Goal: Check status: Check status

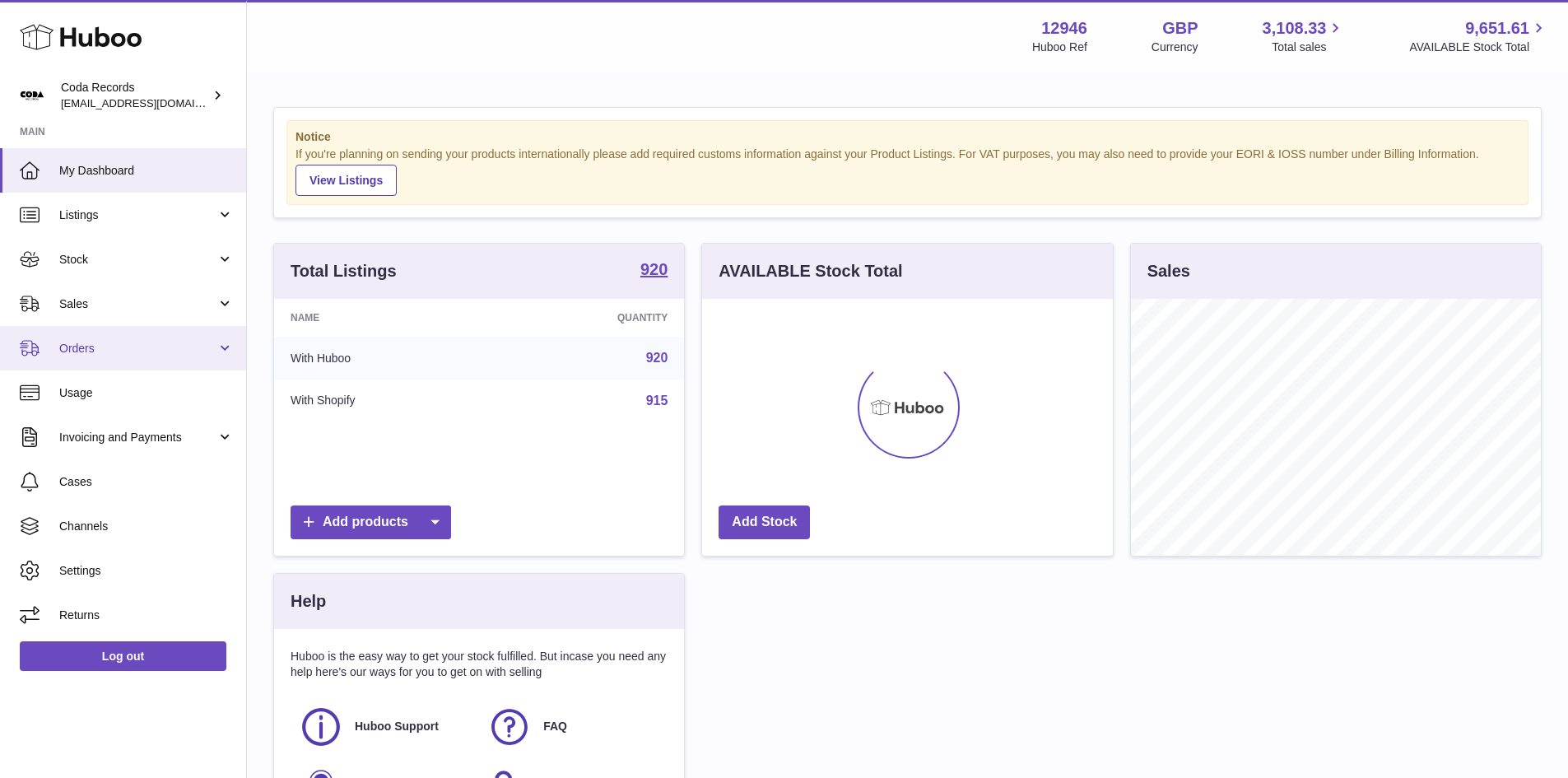
scroll to position [257, 411]
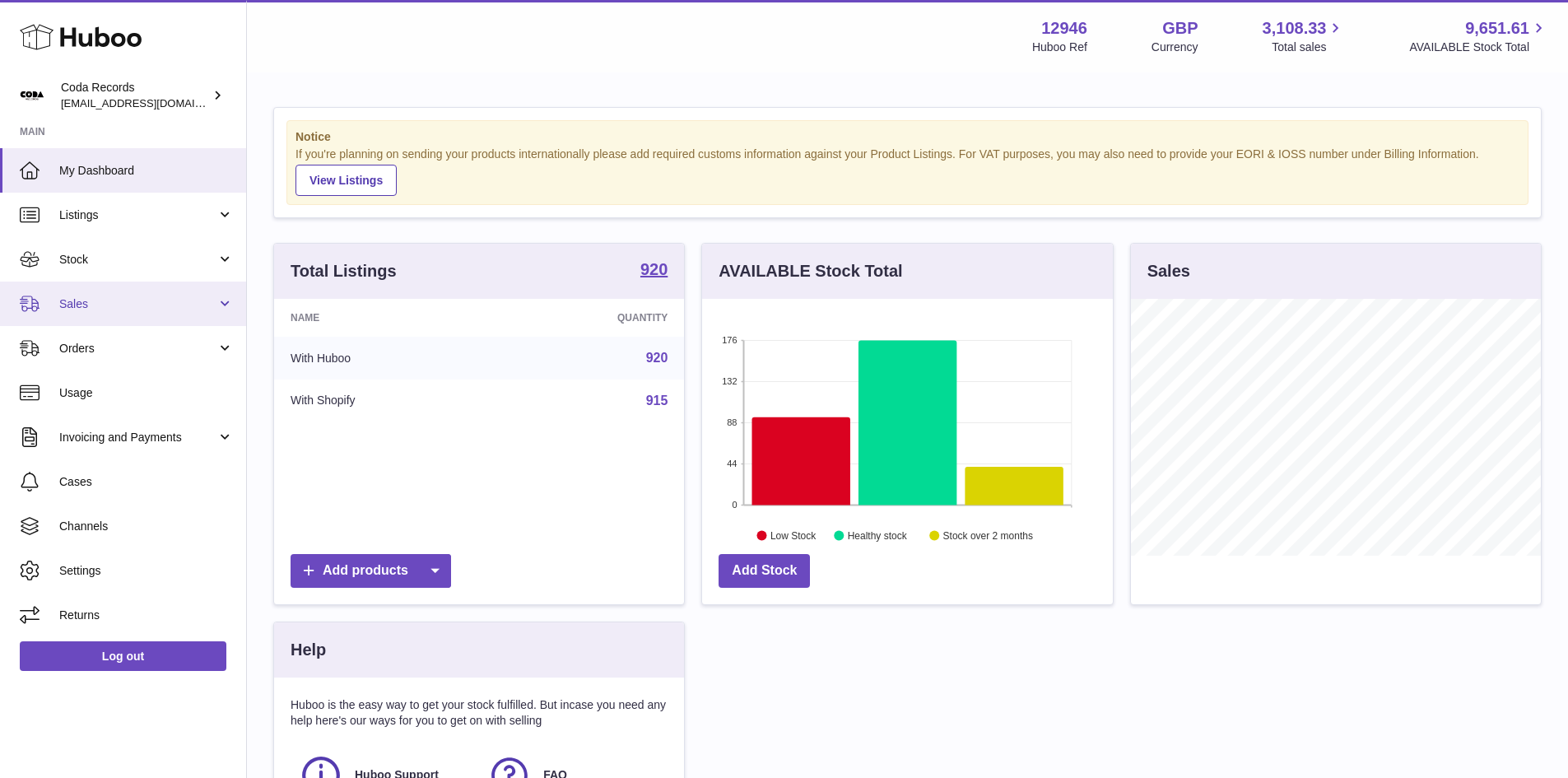
click at [92, 300] on span "Sales" at bounding box center [137, 304] width 157 height 16
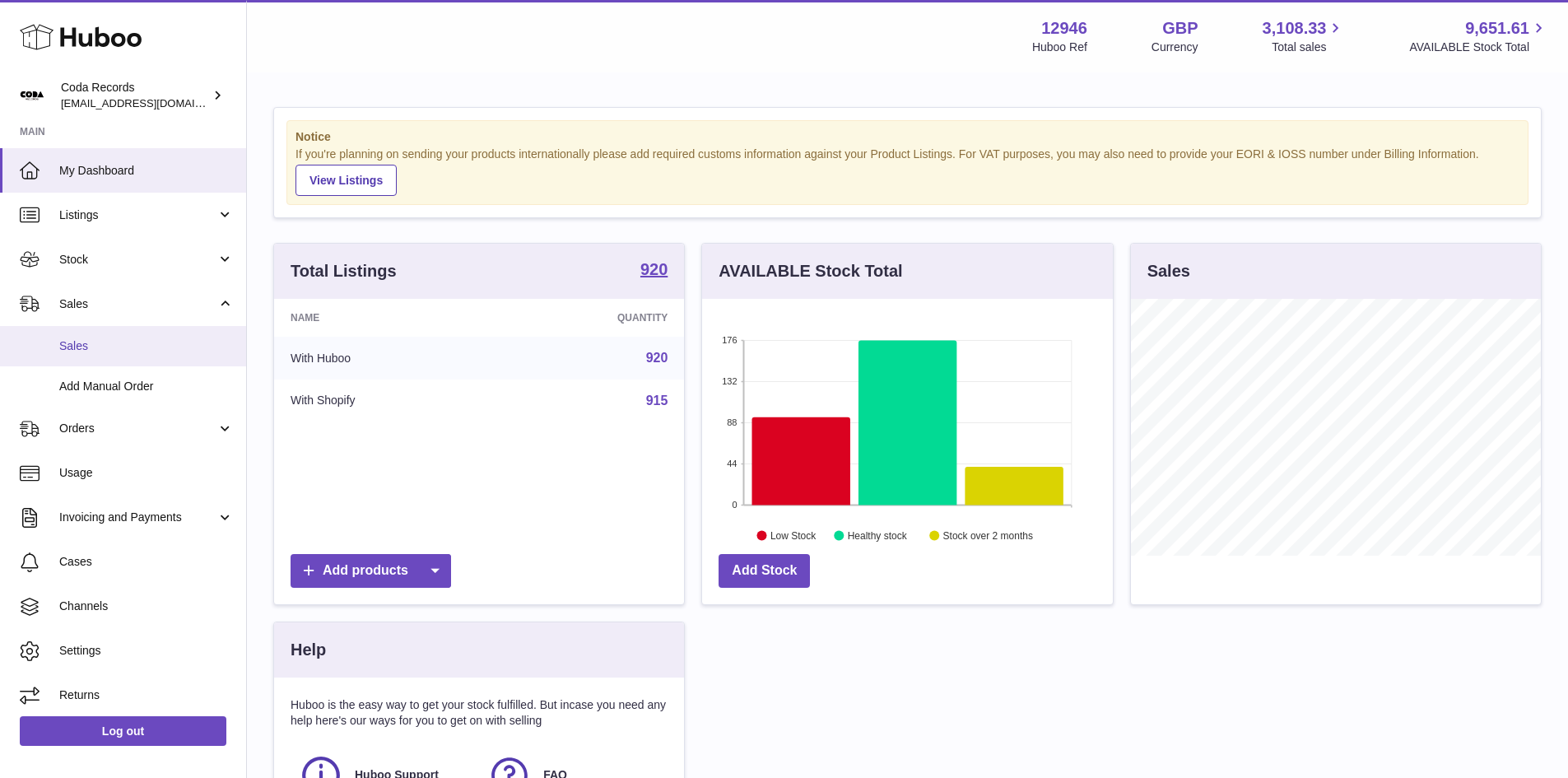
click at [99, 347] on span "Sales" at bounding box center [146, 347] width 175 height 16
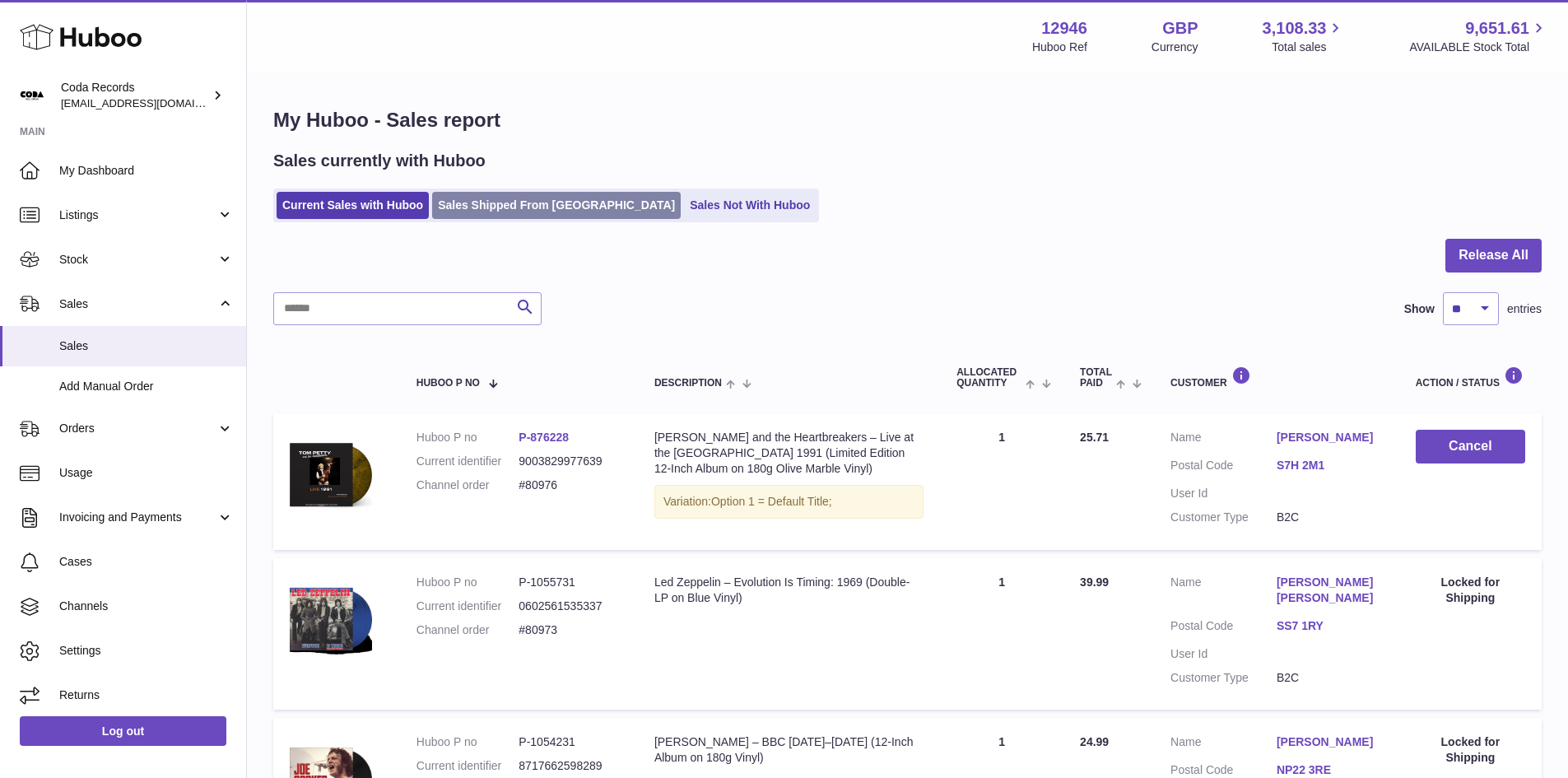
click at [526, 204] on link "Sales Shipped From [GEOGRAPHIC_DATA]" at bounding box center [557, 205] width 249 height 28
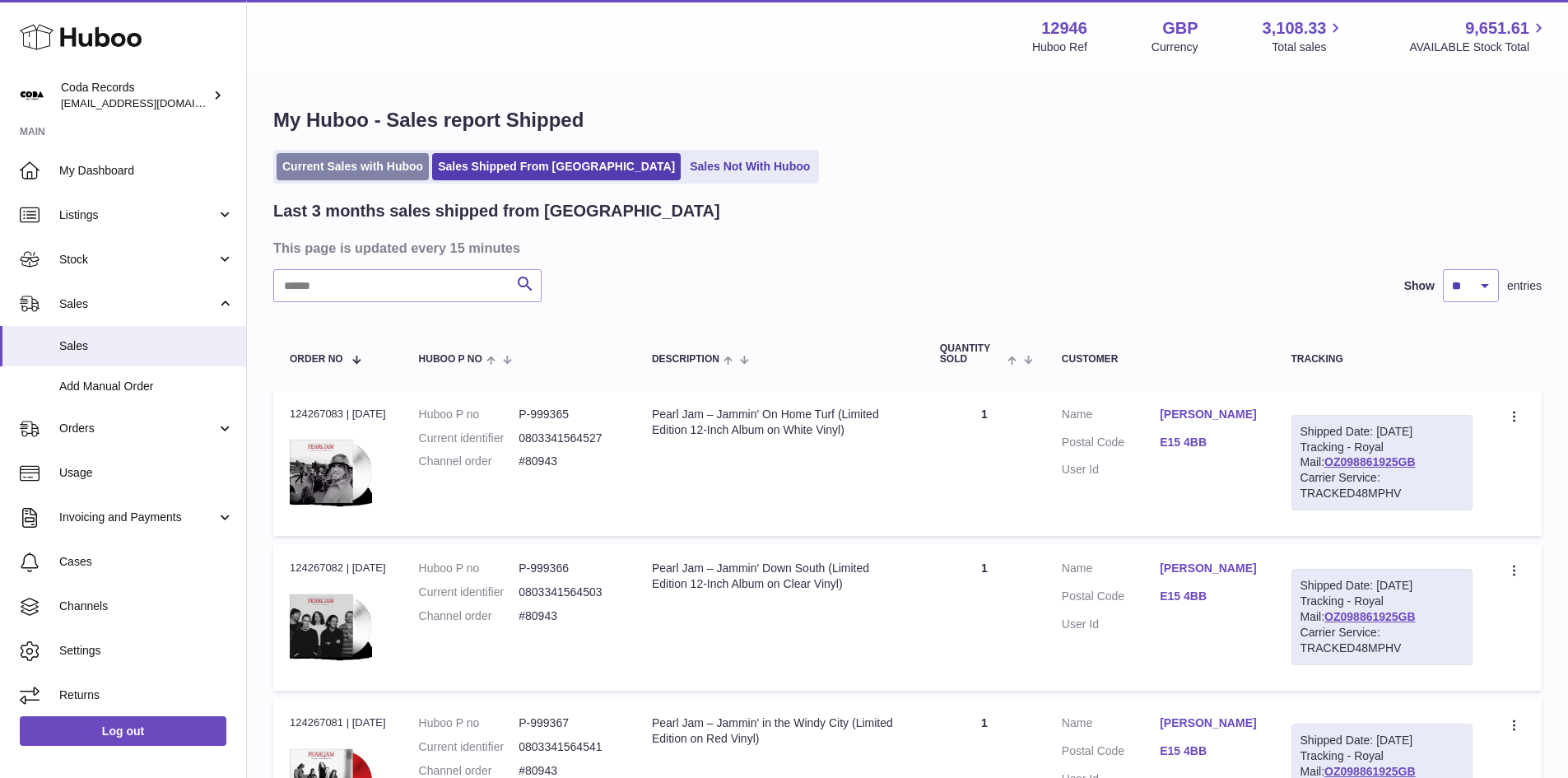
click at [368, 166] on link "Current Sales with Huboo" at bounding box center [352, 167] width 152 height 28
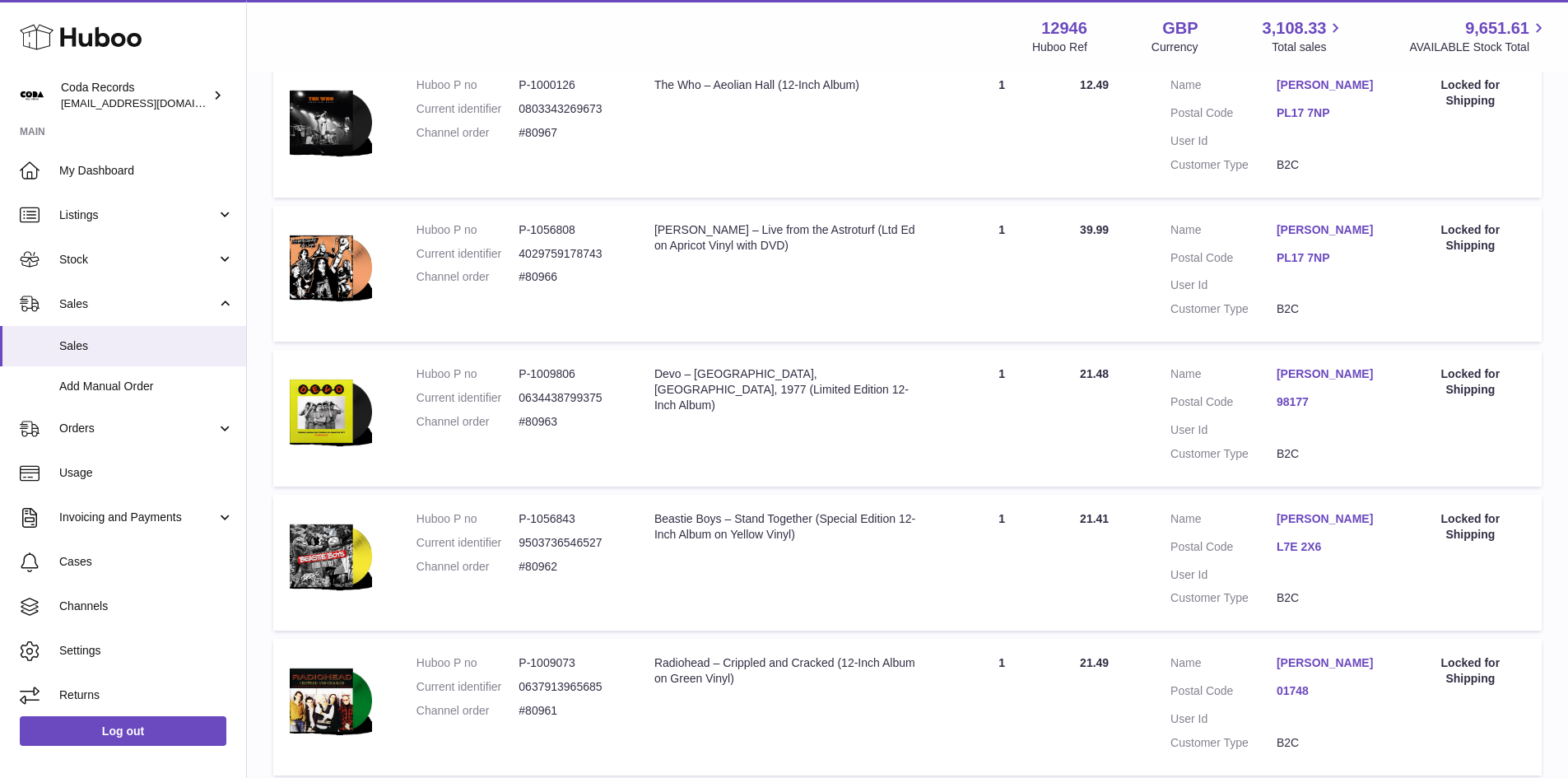
scroll to position [1269, 0]
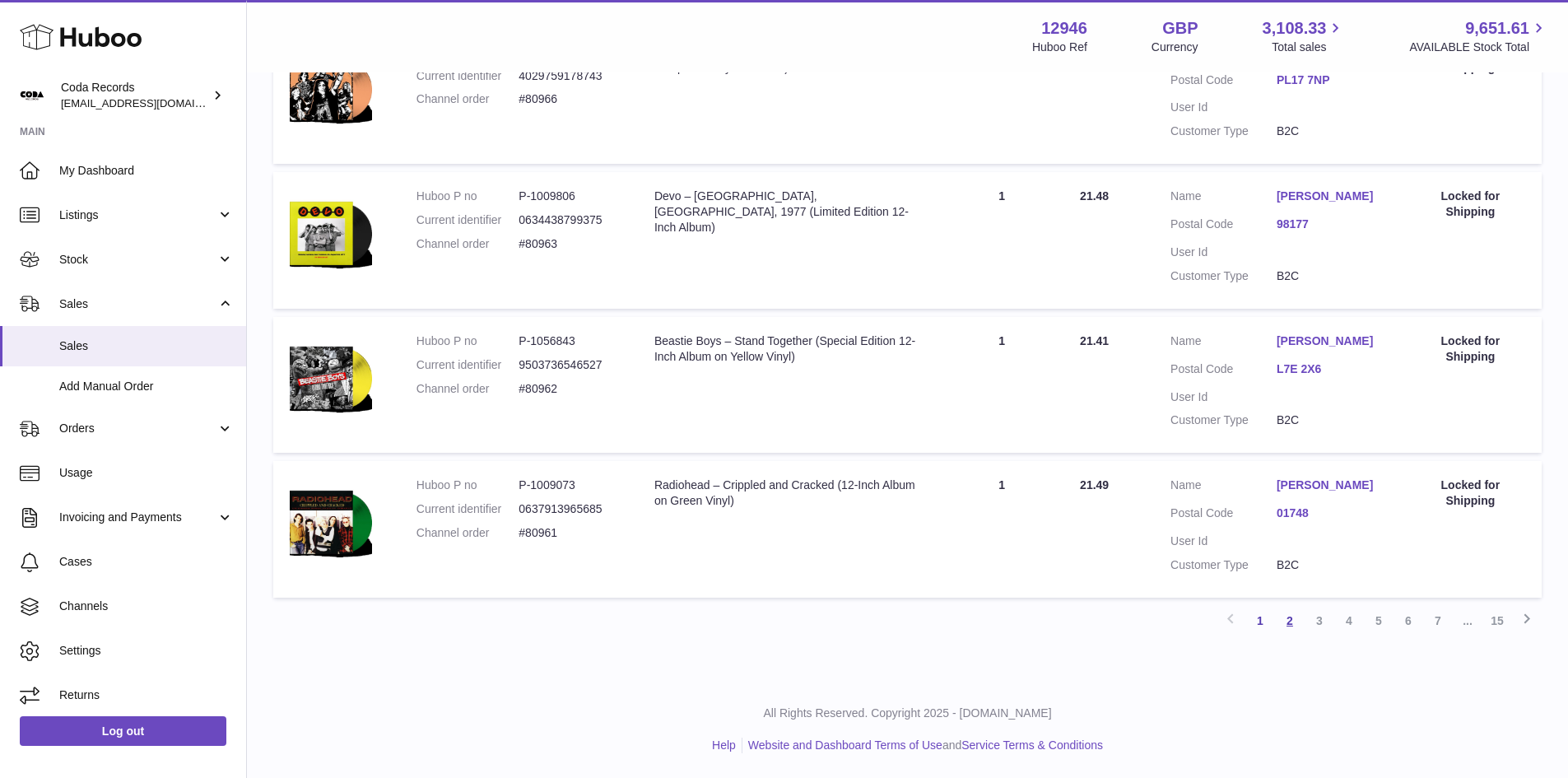
click at [1287, 620] on link "2" at bounding box center [1290, 621] width 30 height 30
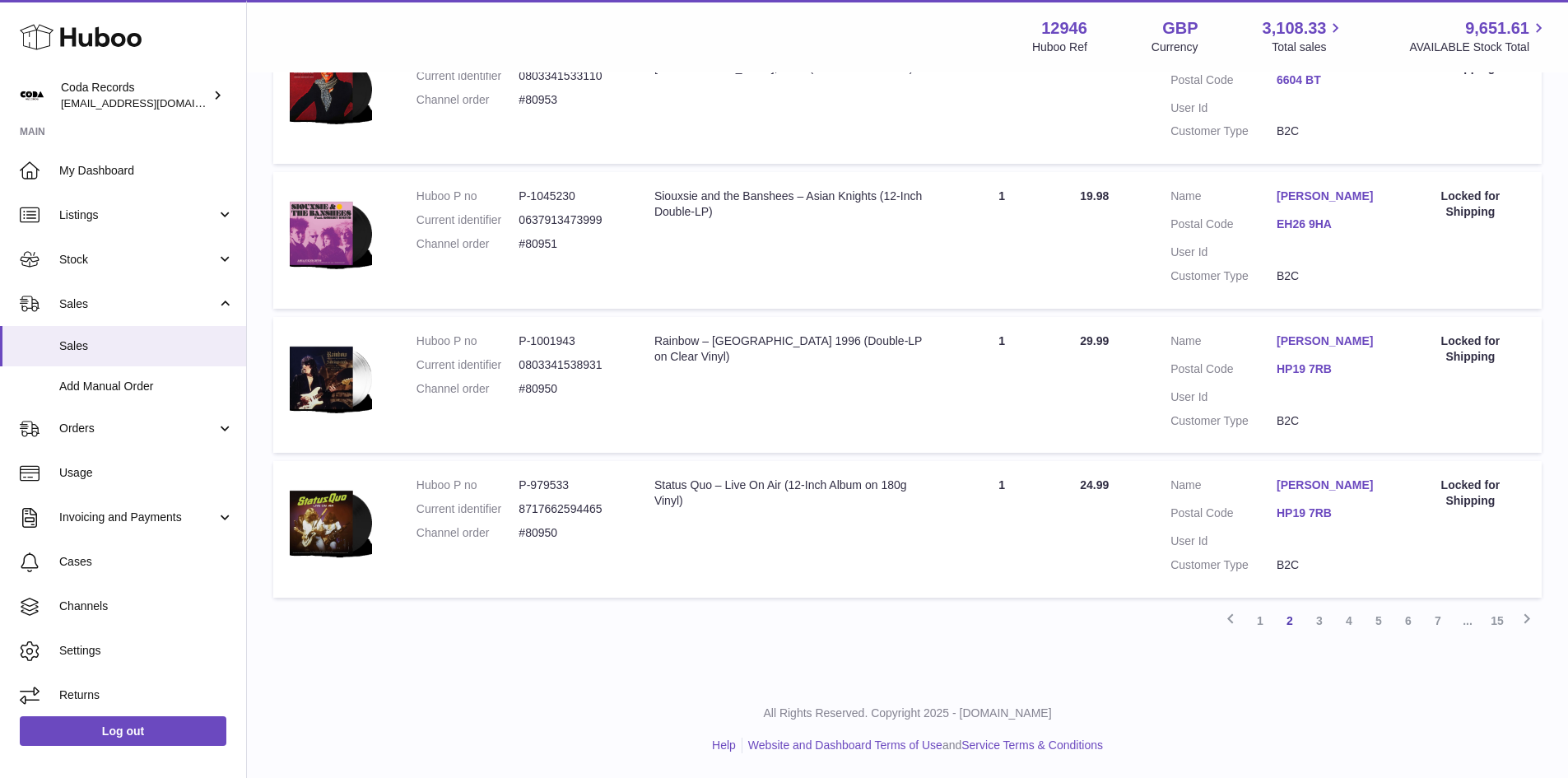
scroll to position [1269, 0]
click at [1258, 623] on link "1" at bounding box center [1260, 621] width 30 height 30
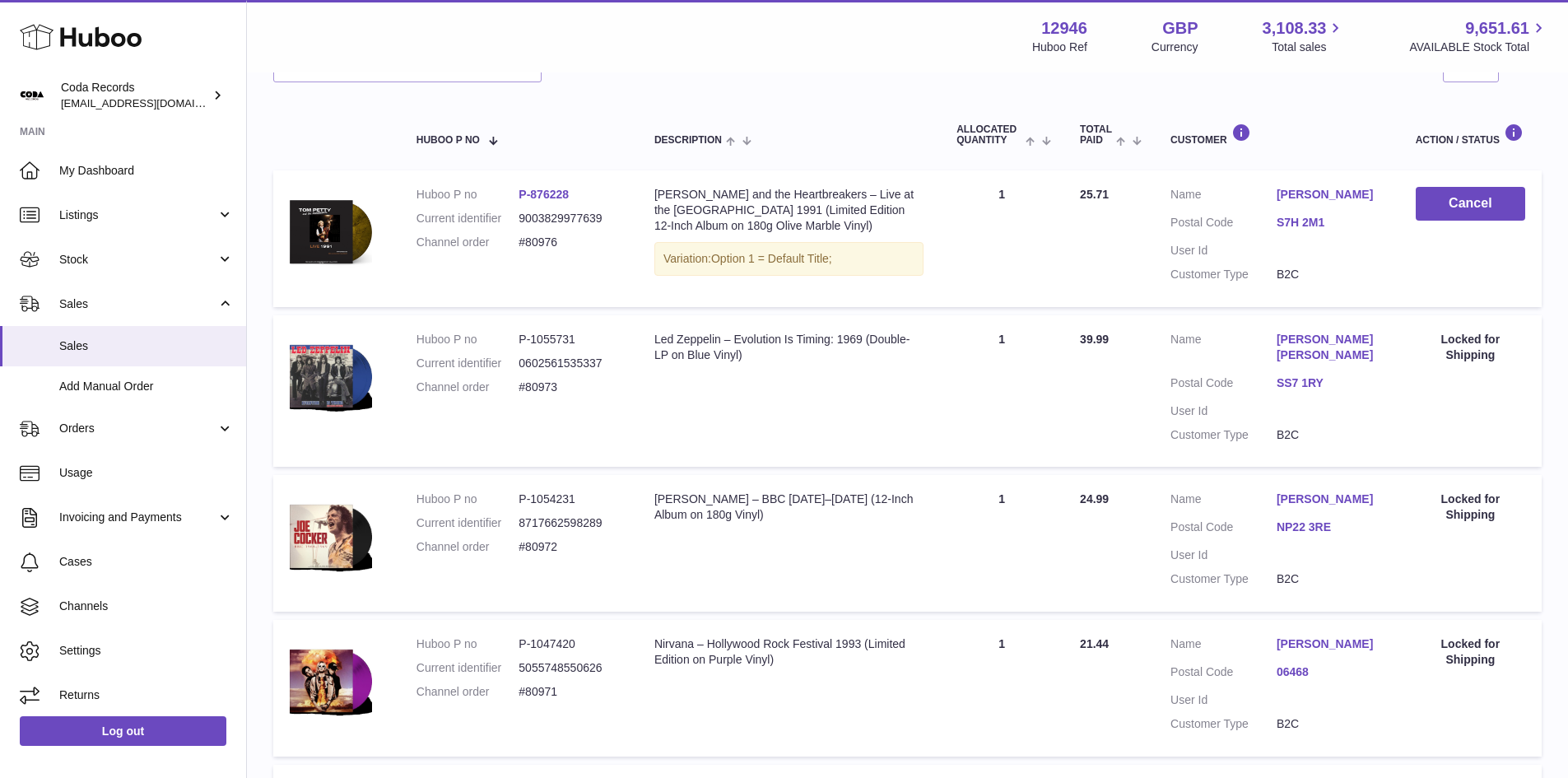
scroll to position [247, 0]
